Goal: Information Seeking & Learning: Check status

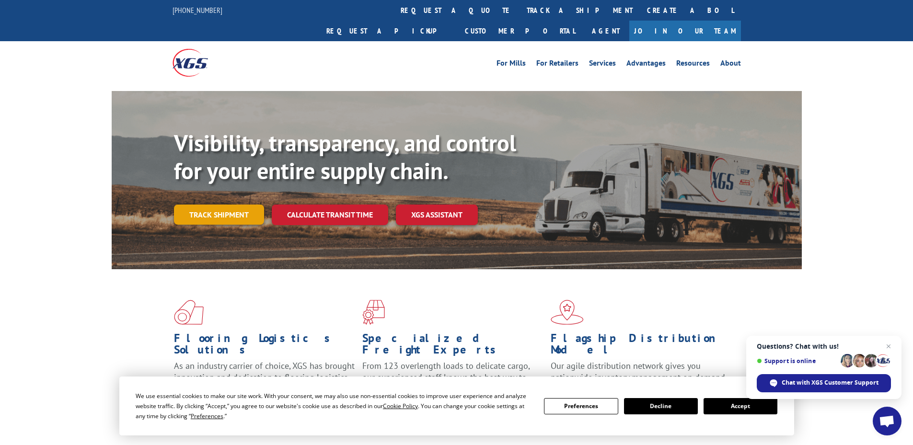
click at [200, 205] on link "Track shipment" at bounding box center [219, 215] width 90 height 20
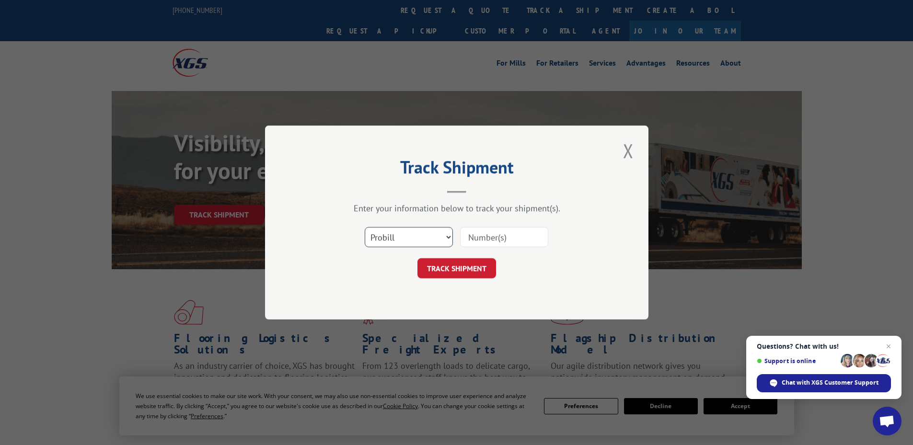
click at [444, 237] on select "Select category... Probill BOL PO" at bounding box center [409, 237] width 88 height 20
select select "bol"
click at [365, 227] on select "Select category... Probill BOL PO" at bounding box center [409, 237] width 88 height 20
click at [490, 235] on input at bounding box center [504, 237] width 88 height 20
paste input "5942495"
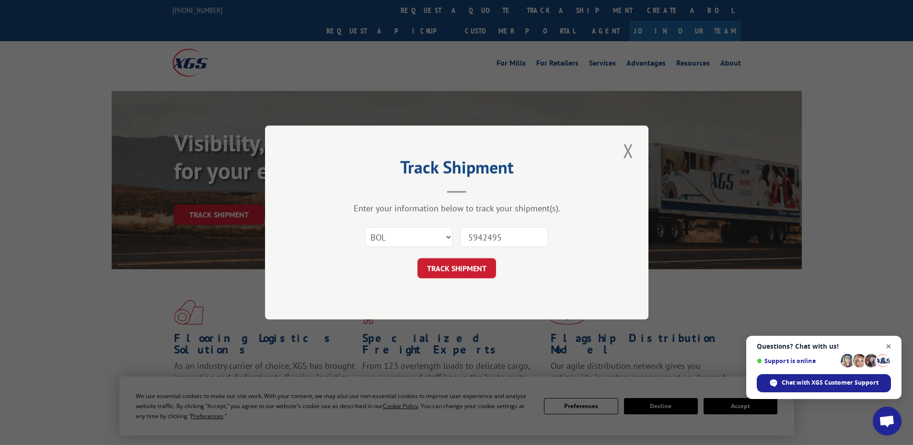
type input "5942495"
click at [889, 347] on span "Open chat" at bounding box center [889, 347] width 12 height 12
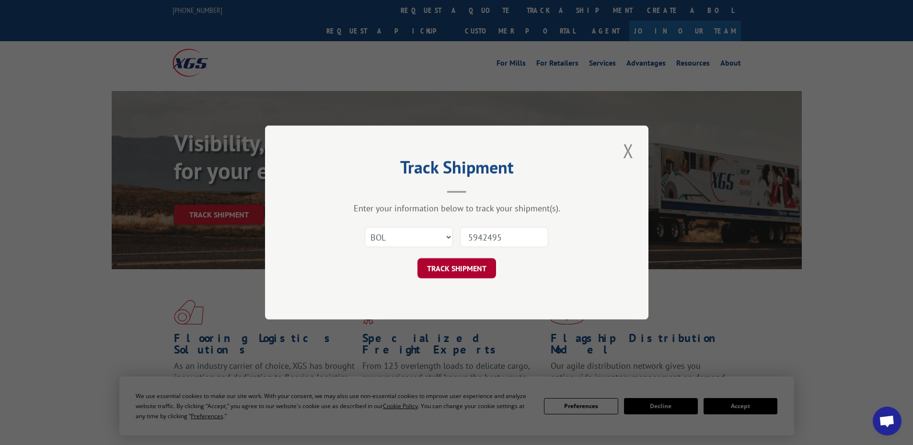
click at [453, 270] on button "TRACK SHIPMENT" at bounding box center [456, 268] width 79 height 20
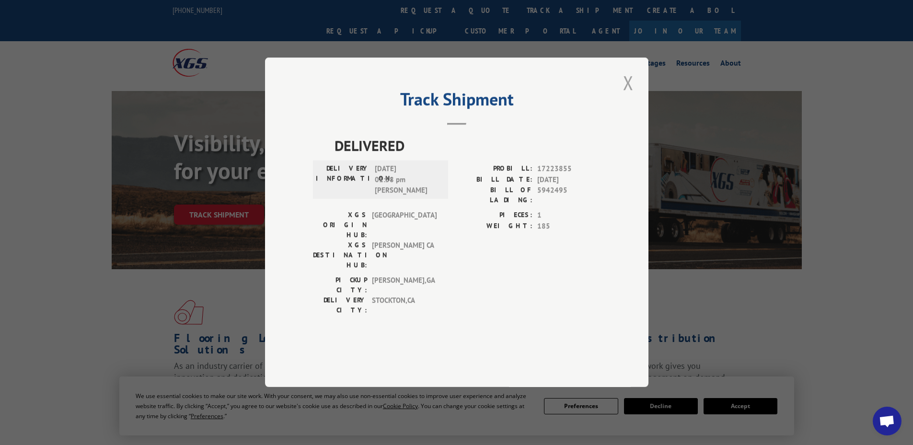
click at [629, 96] on button "Close modal" at bounding box center [628, 82] width 16 height 26
